Goal: Task Accomplishment & Management: Manage account settings

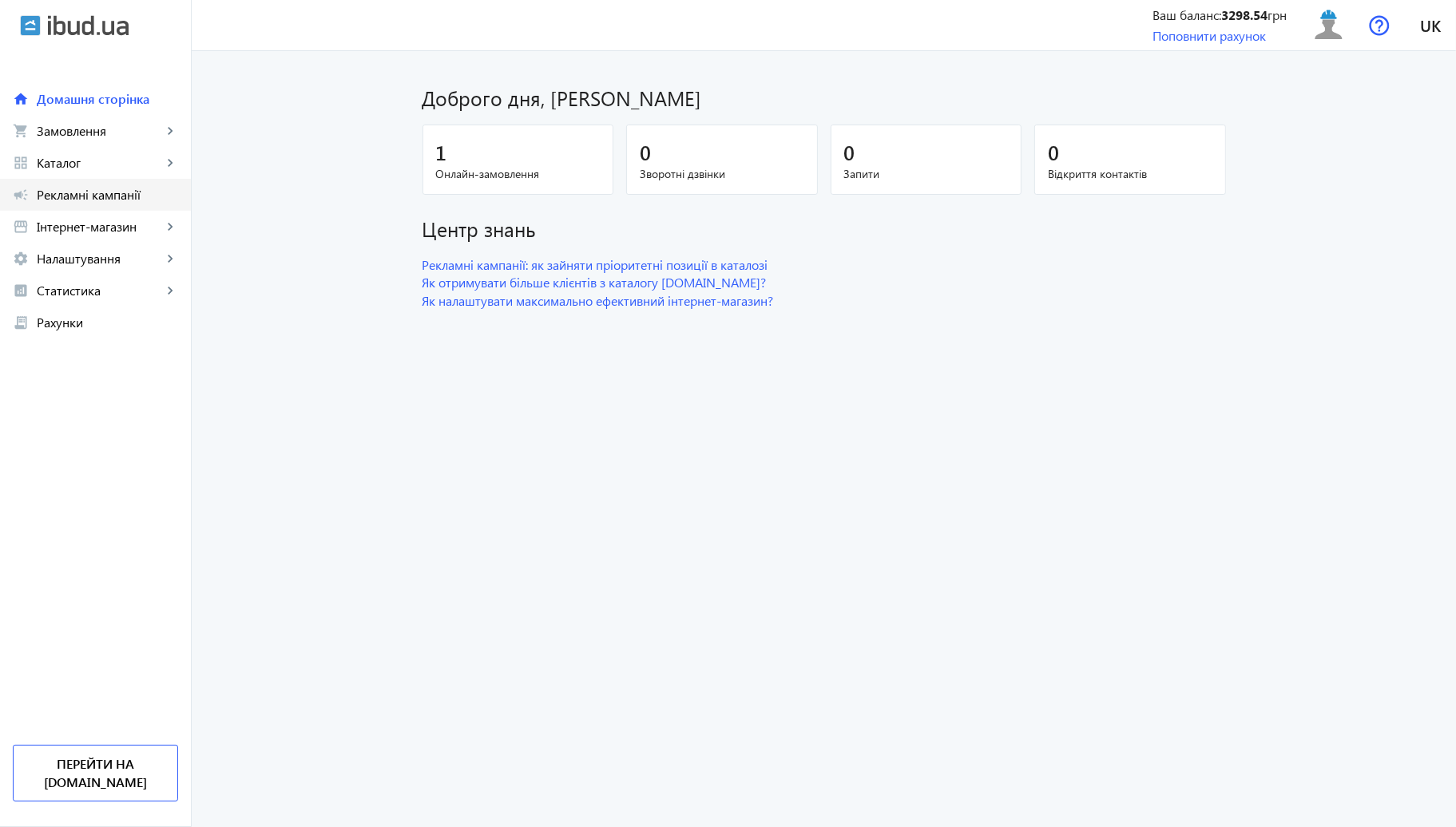
click at [136, 203] on link "campaign Рекламні кампанії" at bounding box center [95, 194] width 191 height 32
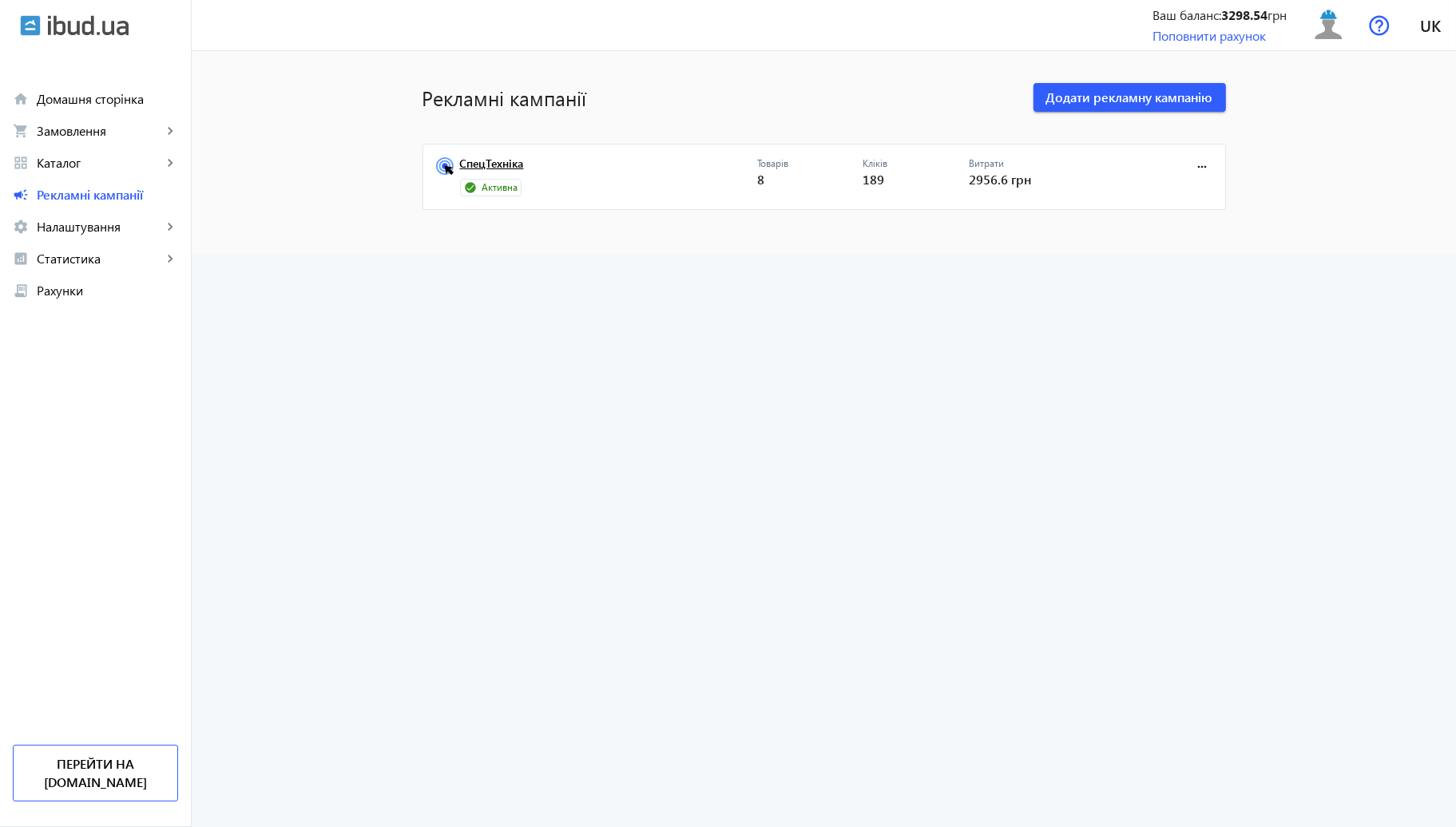
click at [597, 173] on link "СпецТехніка" at bounding box center [608, 168] width 297 height 23
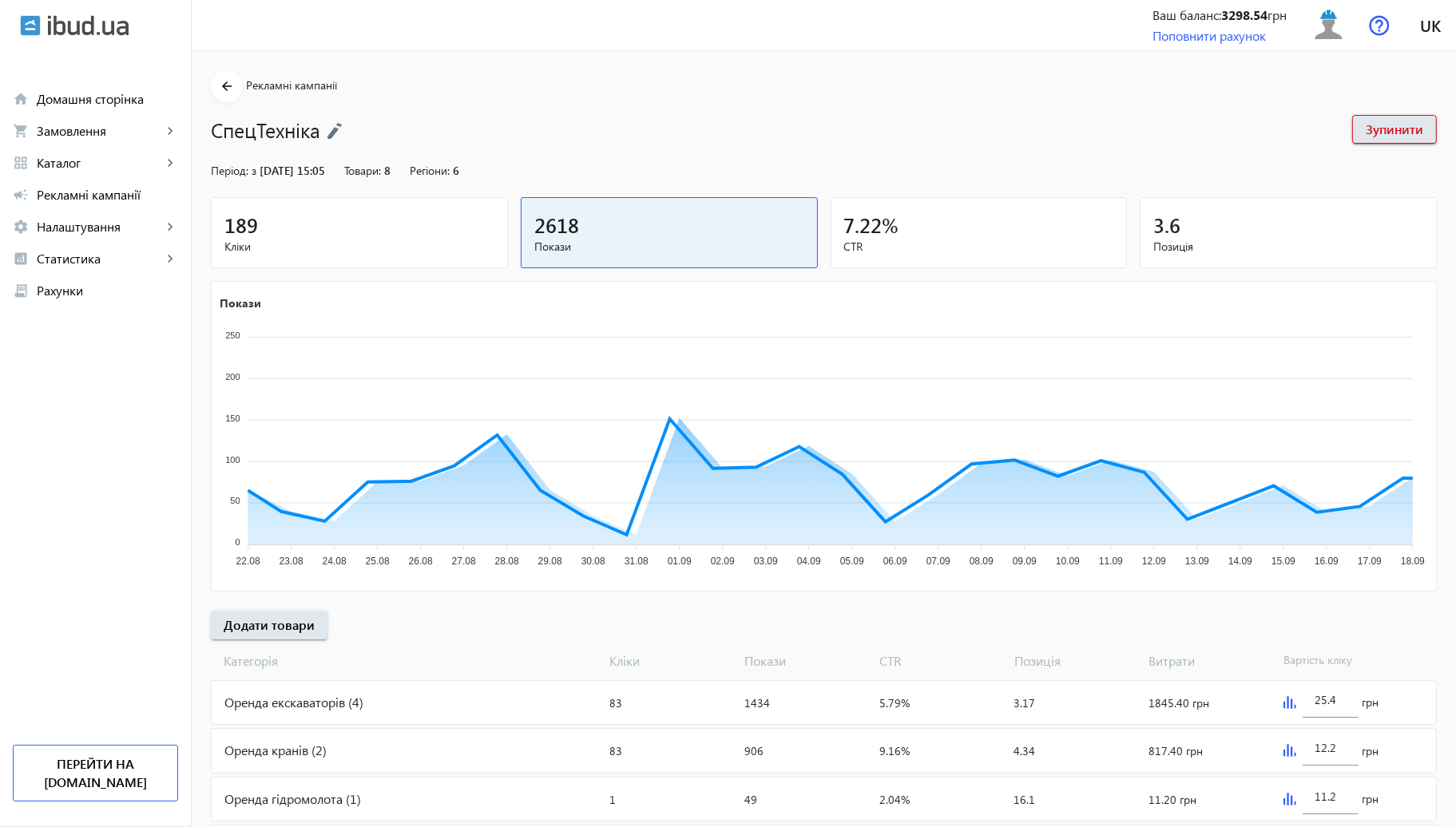
drag, startPoint x: 513, startPoint y: 207, endPoint x: 502, endPoint y: 213, distance: 12.5
click at [502, 213] on div "189 Кліки 2618 Покази 7.22 % CTR 3.6 Позиція" at bounding box center [824, 236] width 1226 height 78
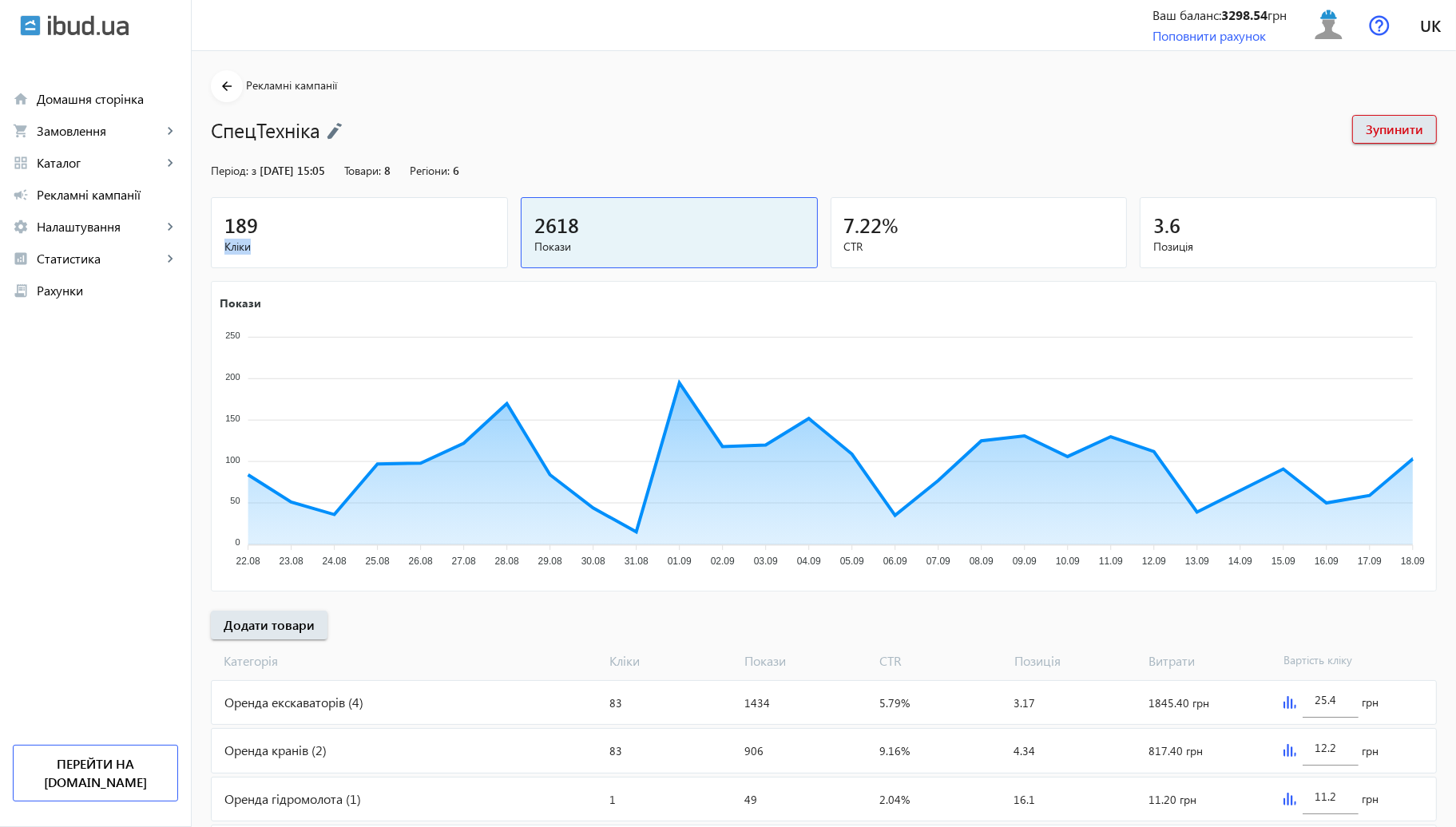
drag, startPoint x: 502, startPoint y: 213, endPoint x: 493, endPoint y: 215, distance: 9.2
click at [493, 215] on mat-card "189 Кліки" at bounding box center [360, 233] width 297 height 71
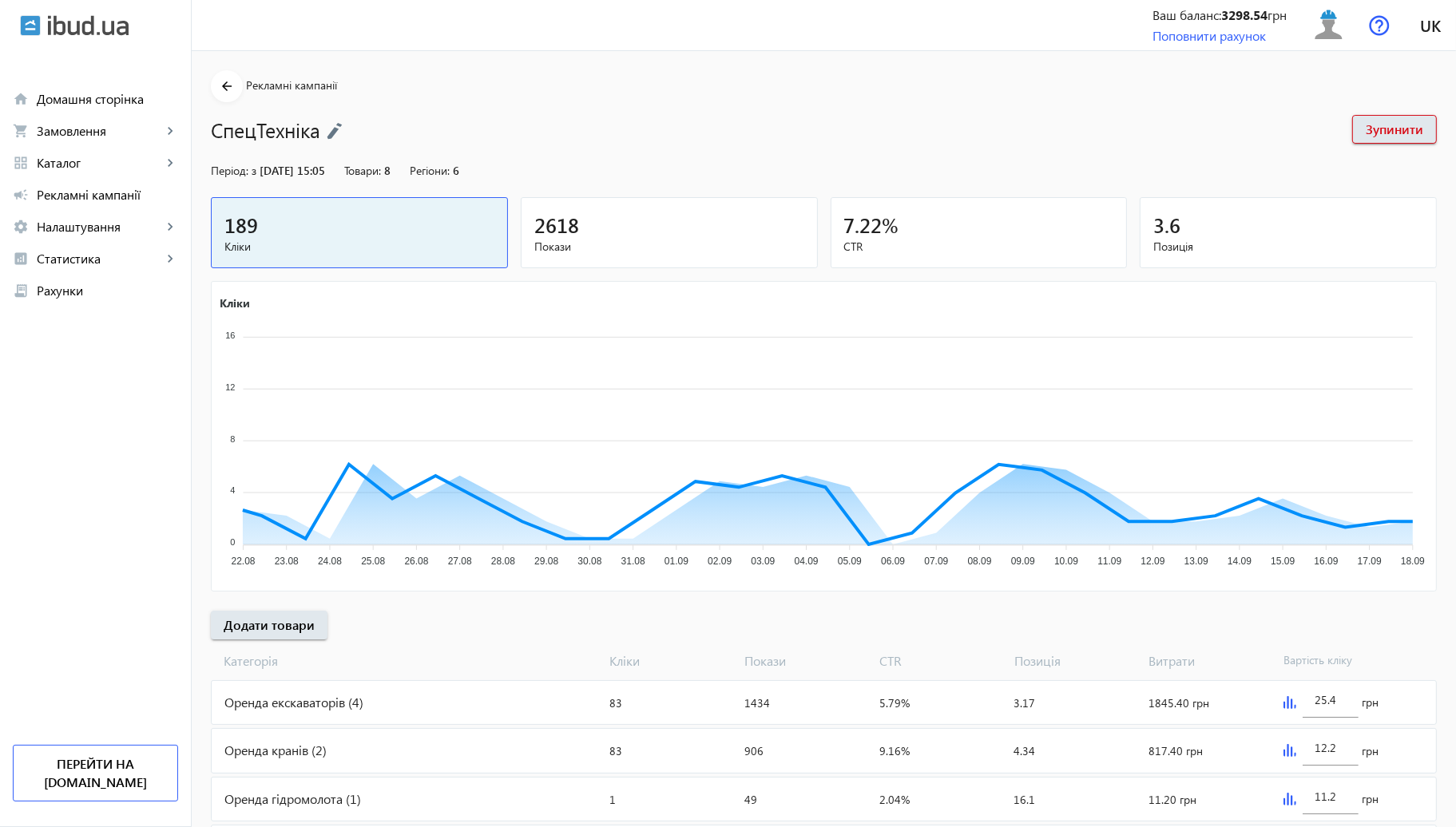
click at [616, 171] on div "Період: з [DATE] 15:05 Товари: 8 Регіони: 6" at bounding box center [824, 171] width 1226 height 16
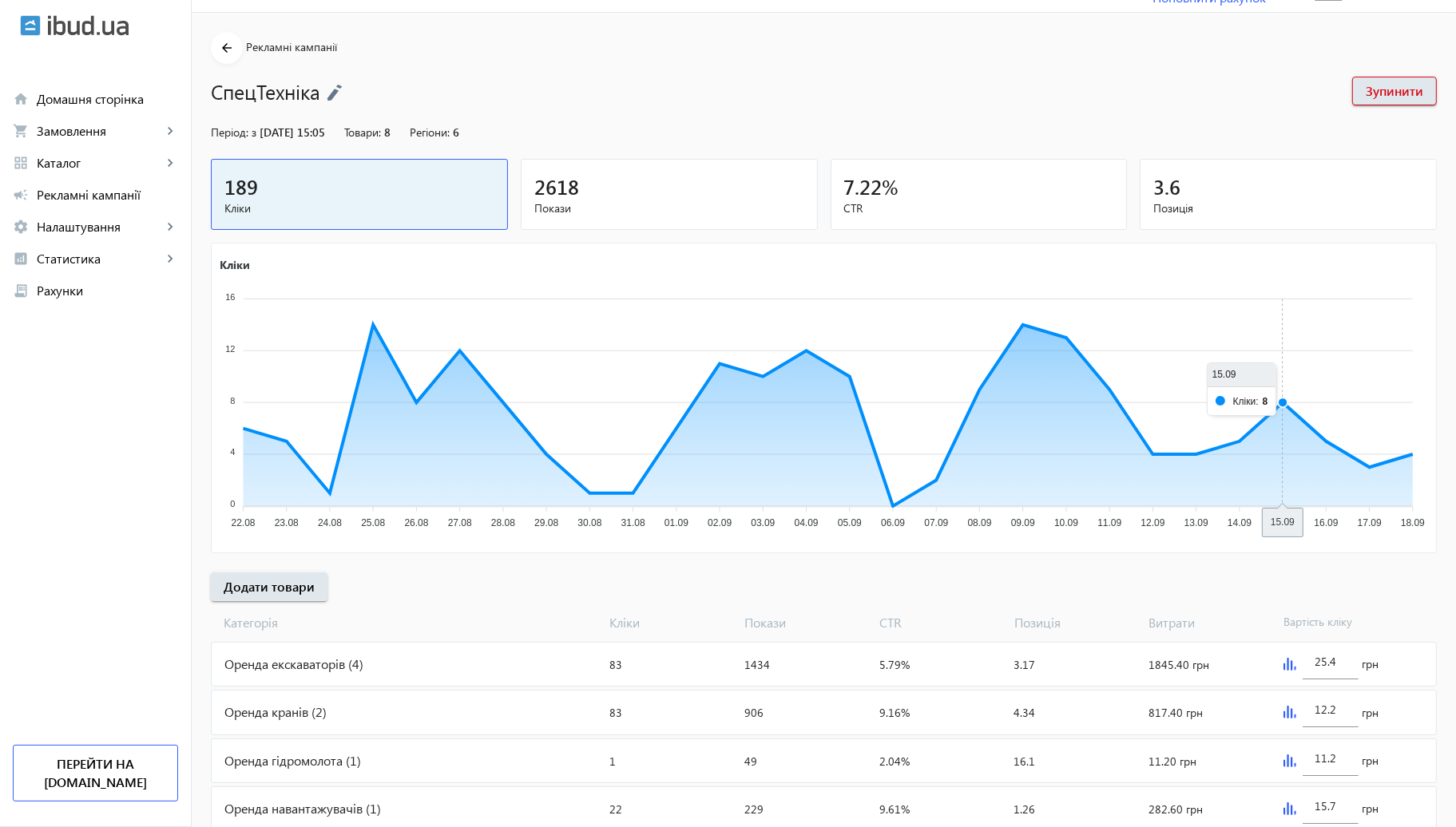
scroll to position [87, 0]
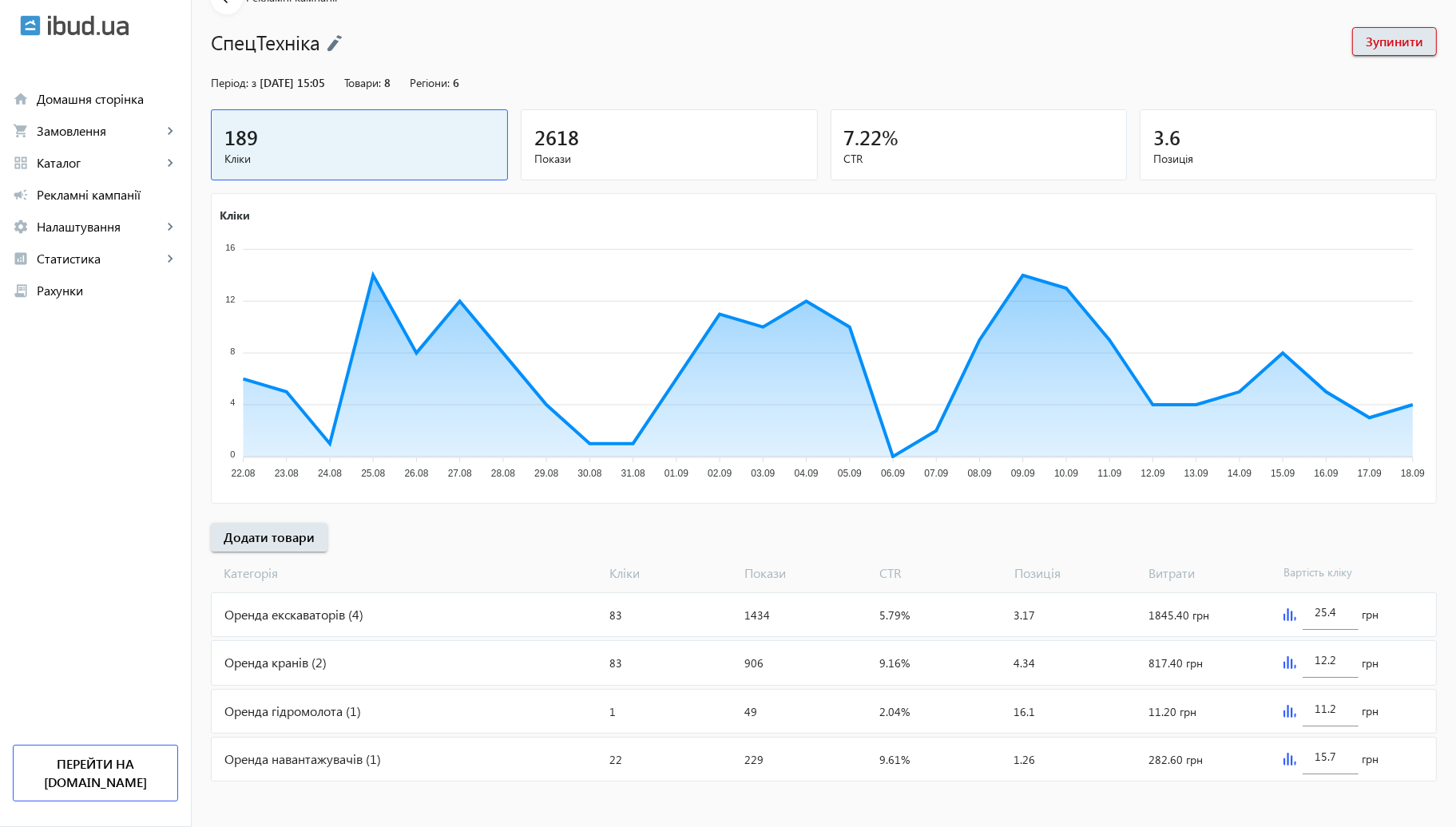
click at [1277, 664] on div "12.2 грн" at bounding box center [1357, 663] width 159 height 43
click at [1280, 663] on div "12.2 грн" at bounding box center [1357, 663] width 159 height 43
click at [1287, 656] on img at bounding box center [1290, 662] width 13 height 13
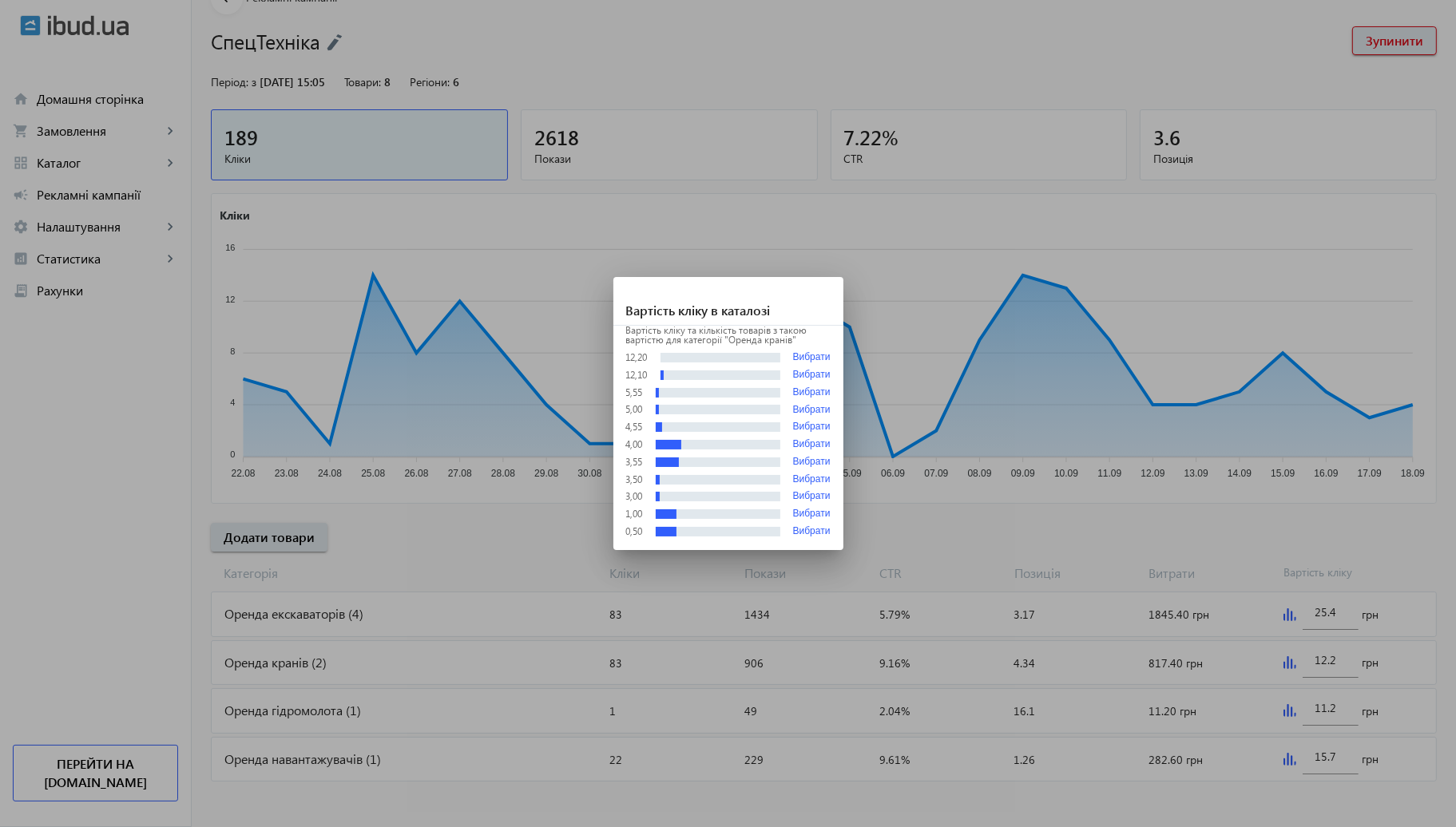
scroll to position [0, 0]
click at [1274, 550] on div at bounding box center [728, 414] width 1456 height 827
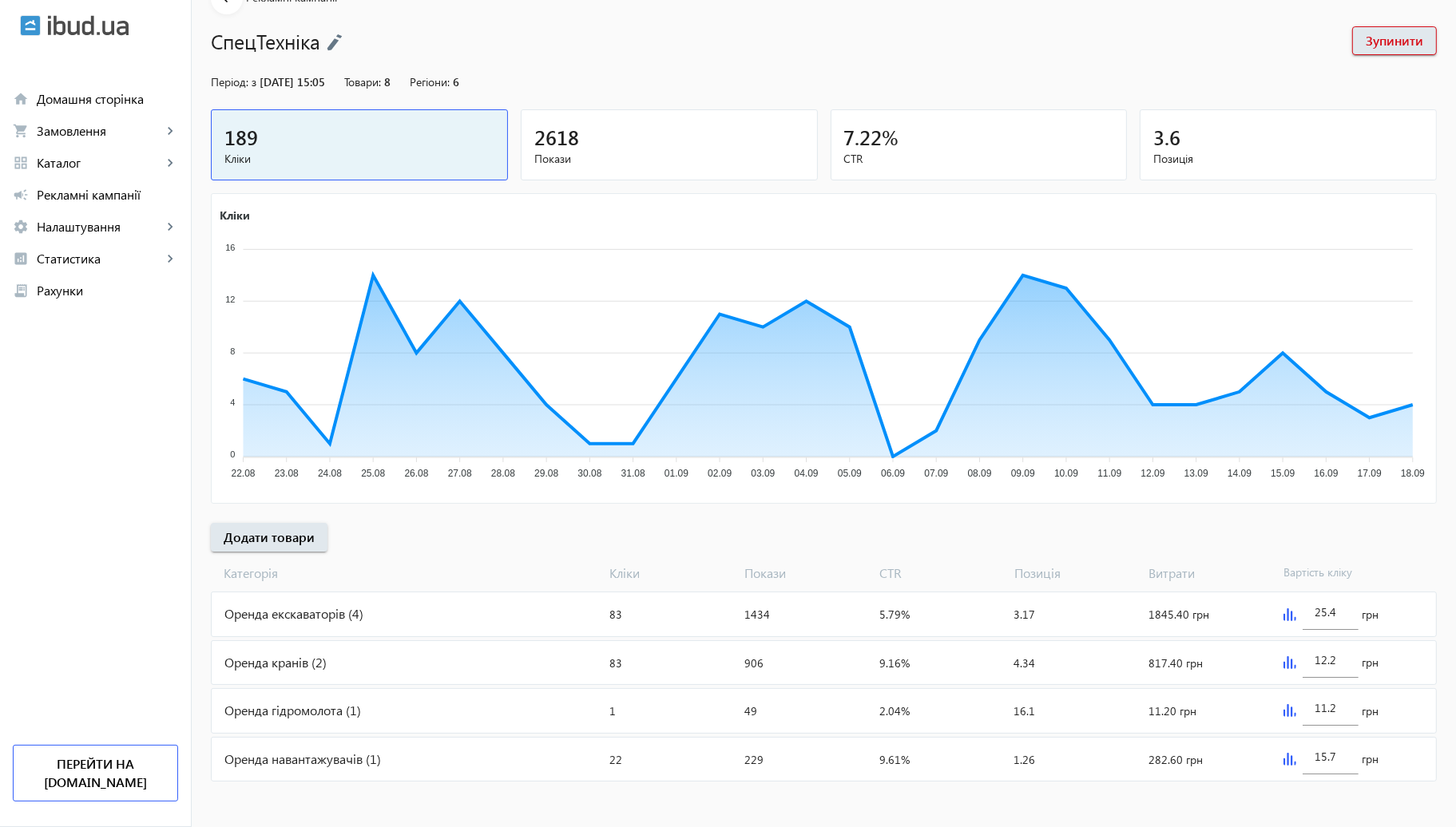
scroll to position [87, 0]
click at [1286, 617] on img at bounding box center [1290, 615] width 13 height 13
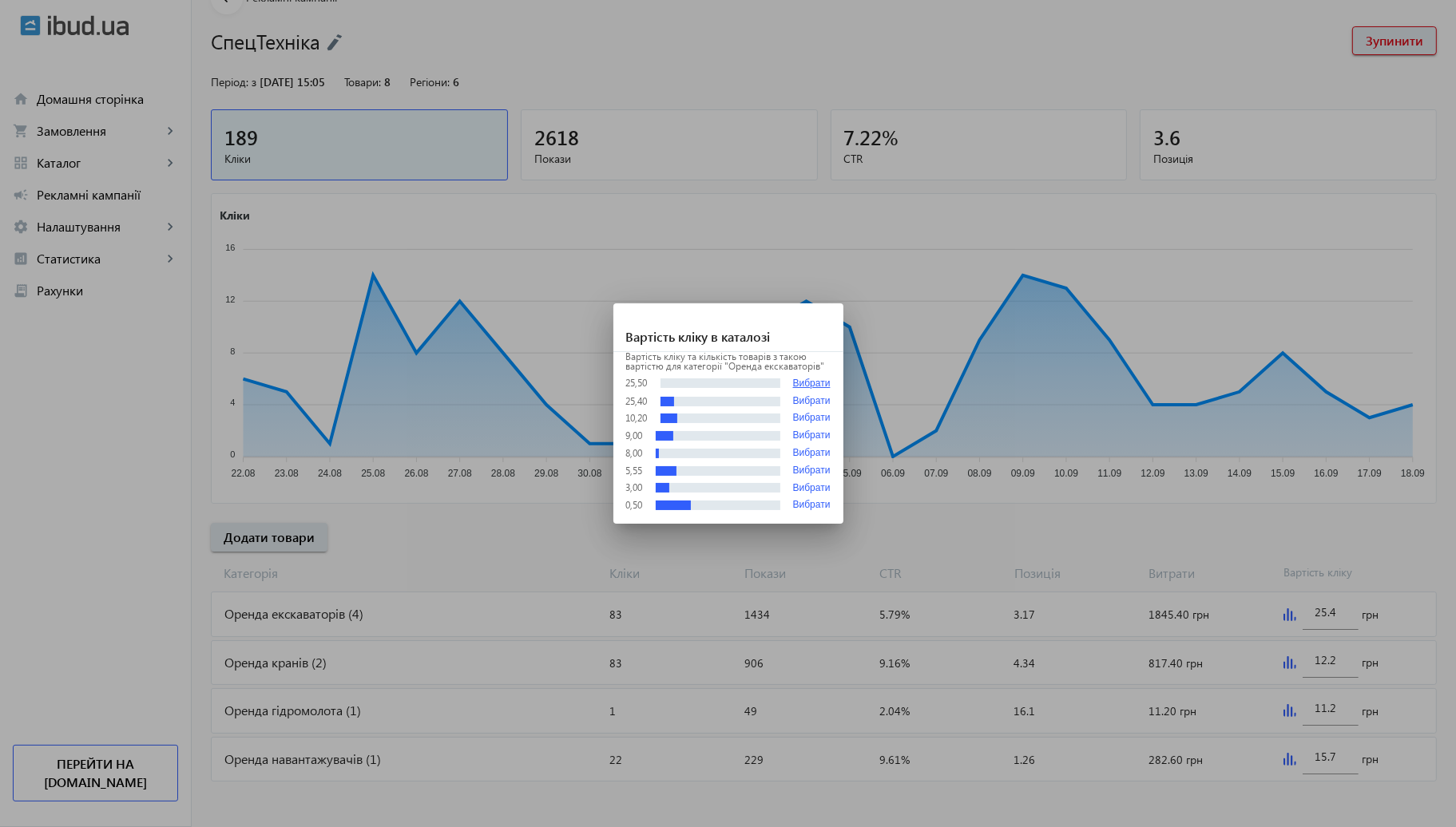
click at [817, 385] on button "Вибрати" at bounding box center [812, 384] width 37 height 12
type input "25.5"
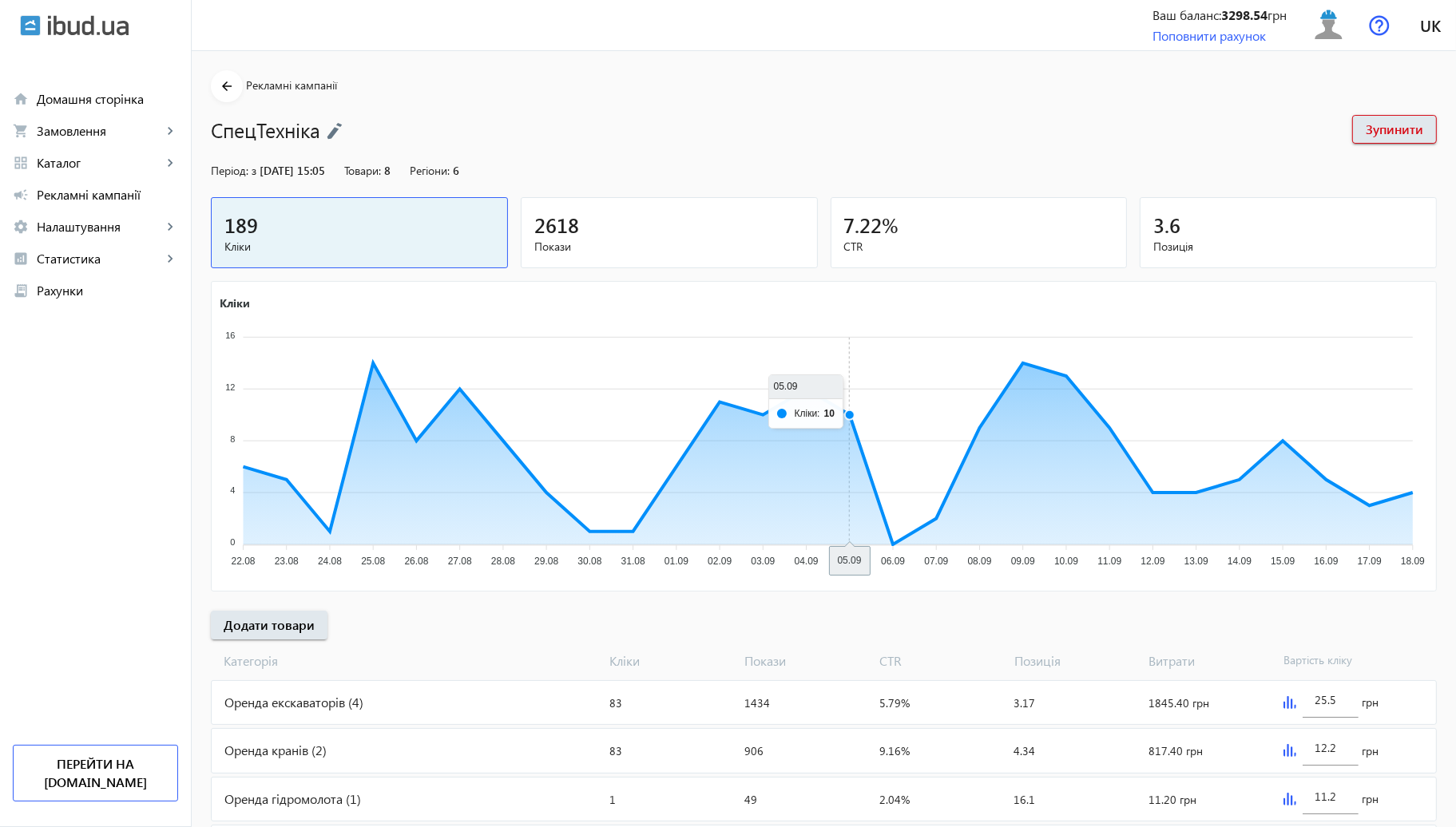
scroll to position [87, 0]
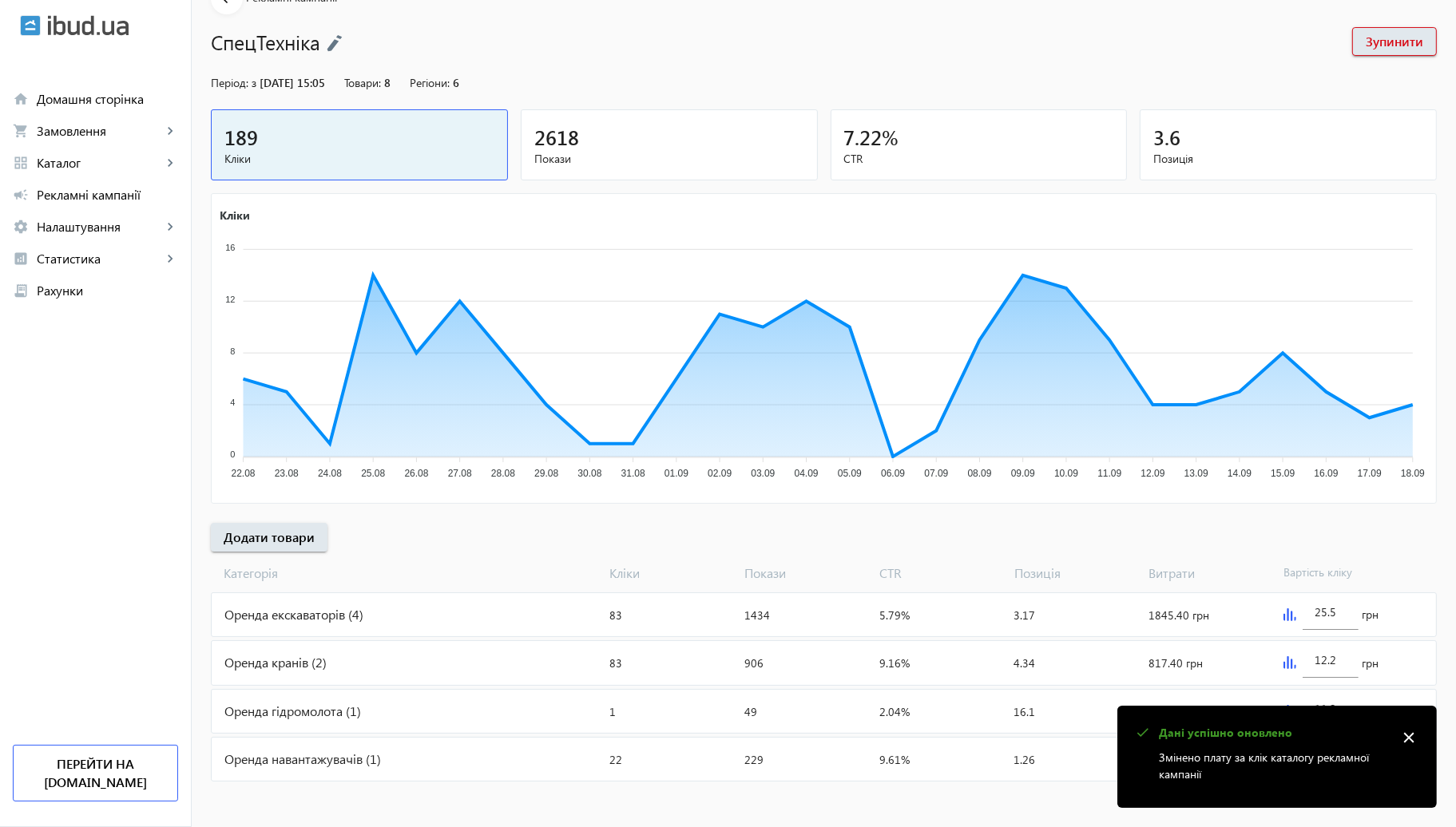
click at [1253, 531] on div "arrow_back Рекламні кампанії СпецТехніка Зупинити Період: з [DATE] 15:05 Товари…" at bounding box center [823, 383] width 1264 height 802
click at [1407, 729] on mat-icon "close" at bounding box center [1409, 738] width 24 height 24
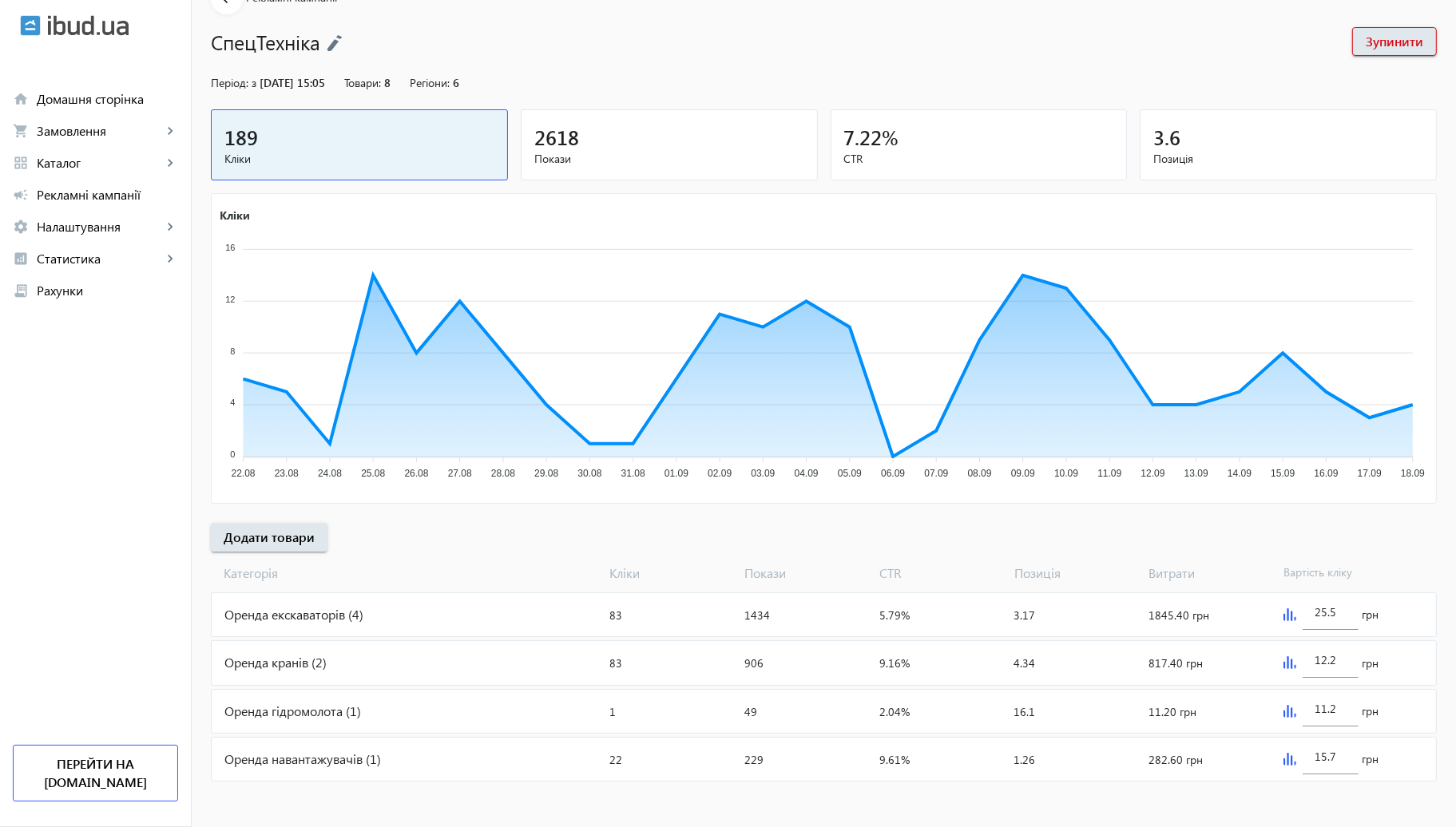
click at [1289, 709] on img at bounding box center [1290, 711] width 13 height 13
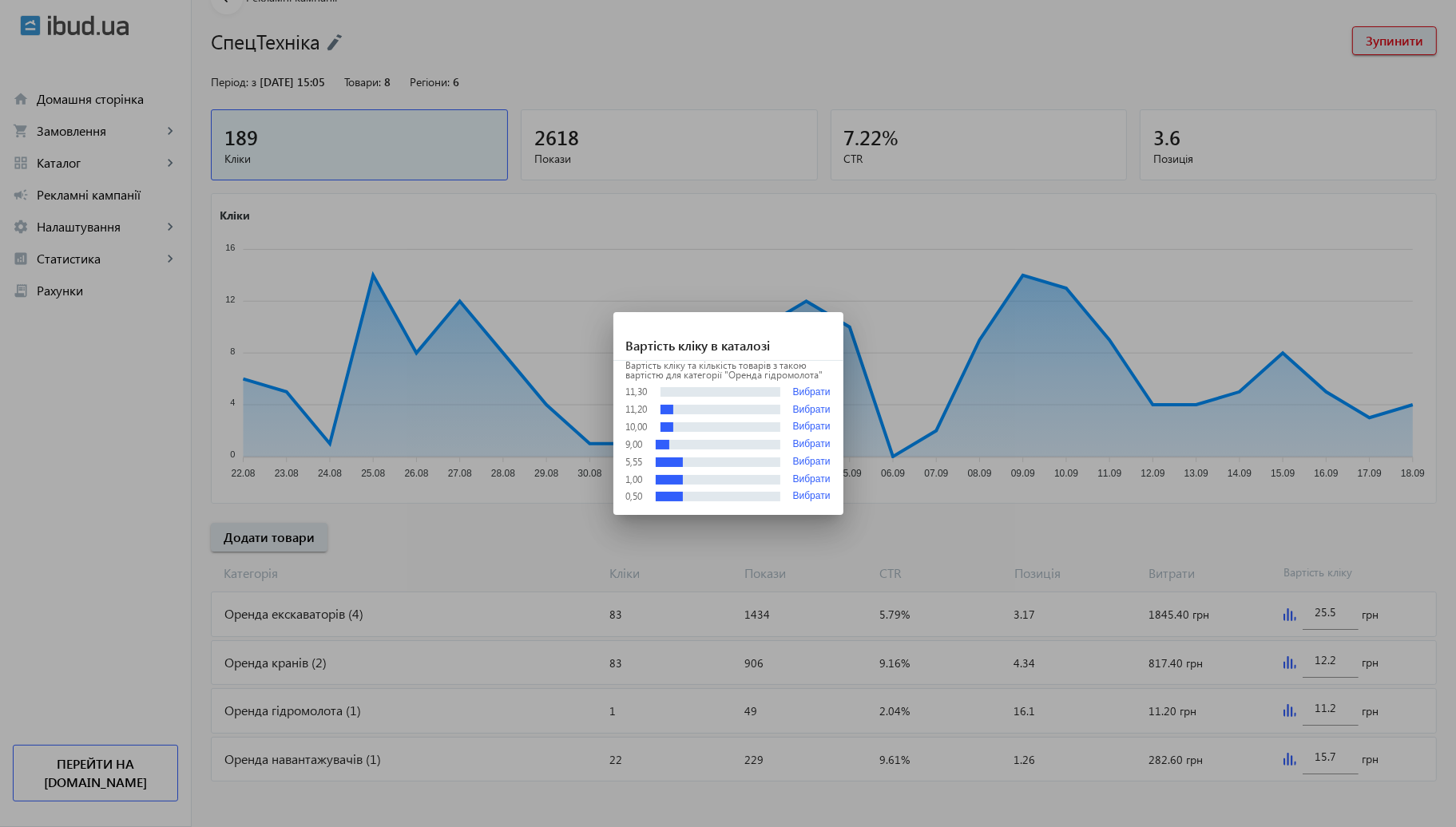
click at [1171, 533] on div at bounding box center [728, 414] width 1456 height 827
